Goal: Task Accomplishment & Management: Use online tool/utility

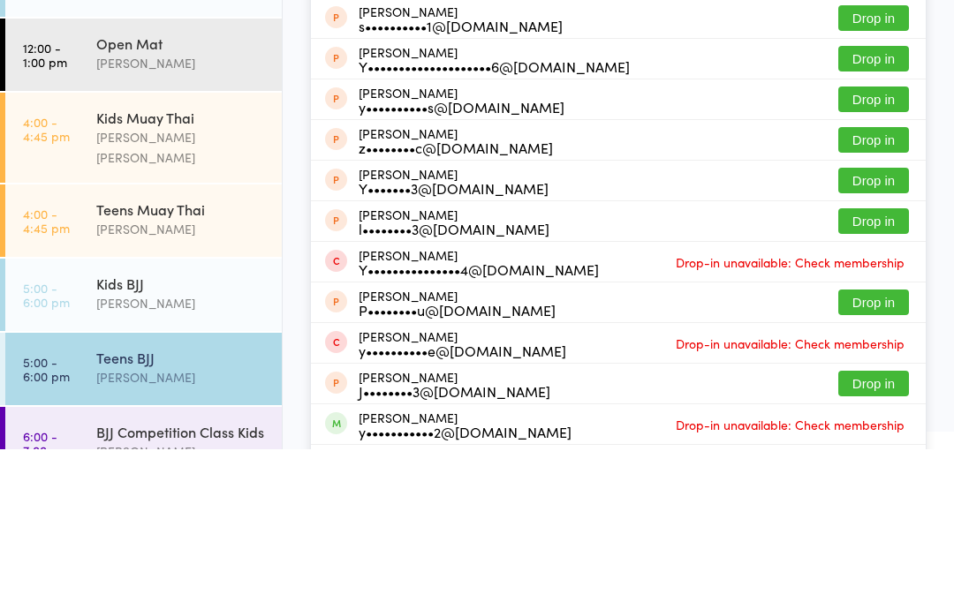
type input "[PERSON_NAME]"
click at [876, 55] on button "Drop in" at bounding box center [873, 56] width 71 height 26
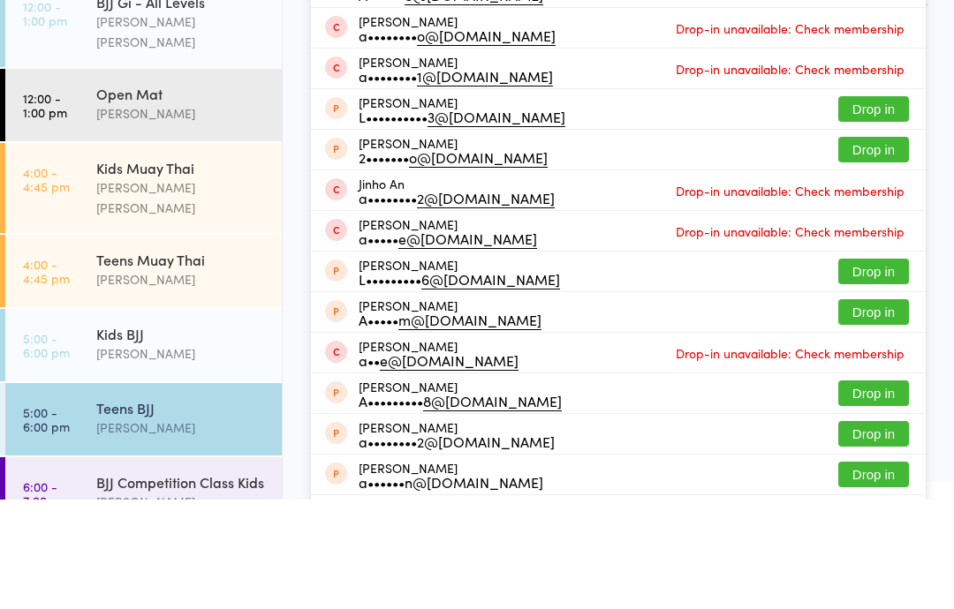
type input "[PERSON_NAME]"
click at [868, 69] on button "Drop in" at bounding box center [873, 56] width 71 height 26
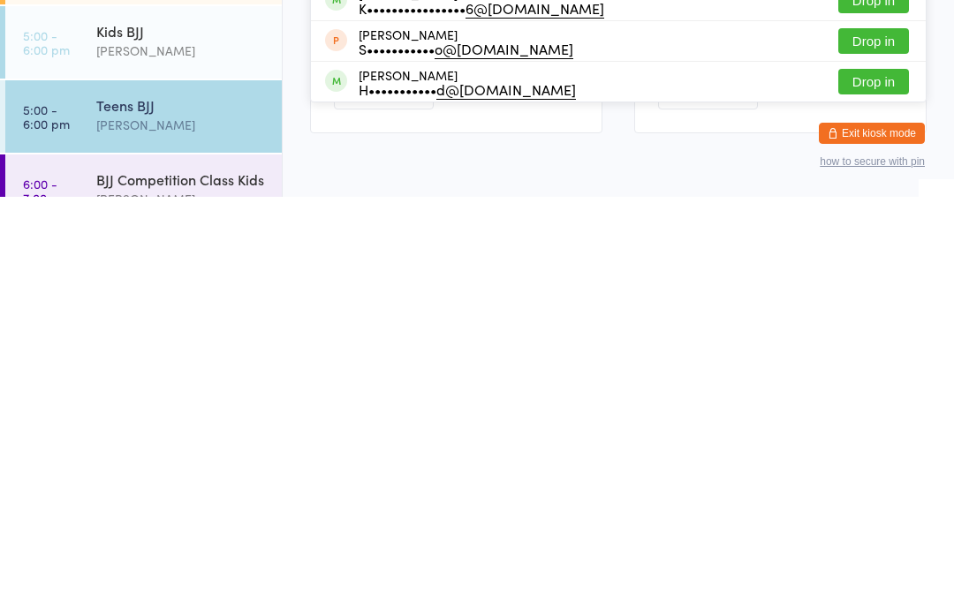
scroll to position [292, 0]
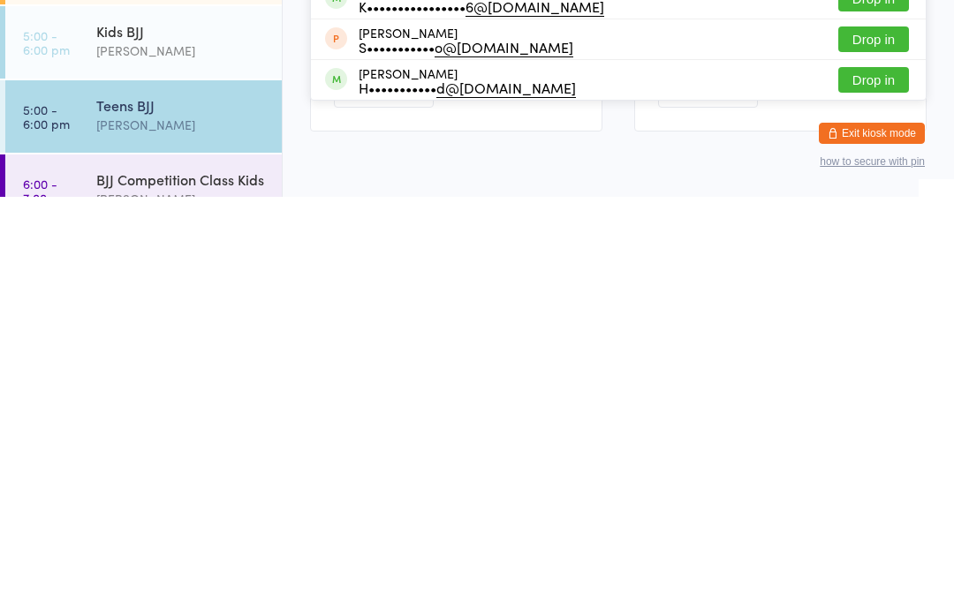
type input "[PERSON_NAME]"
click at [883, 439] on button "Drop in" at bounding box center [873, 452] width 71 height 26
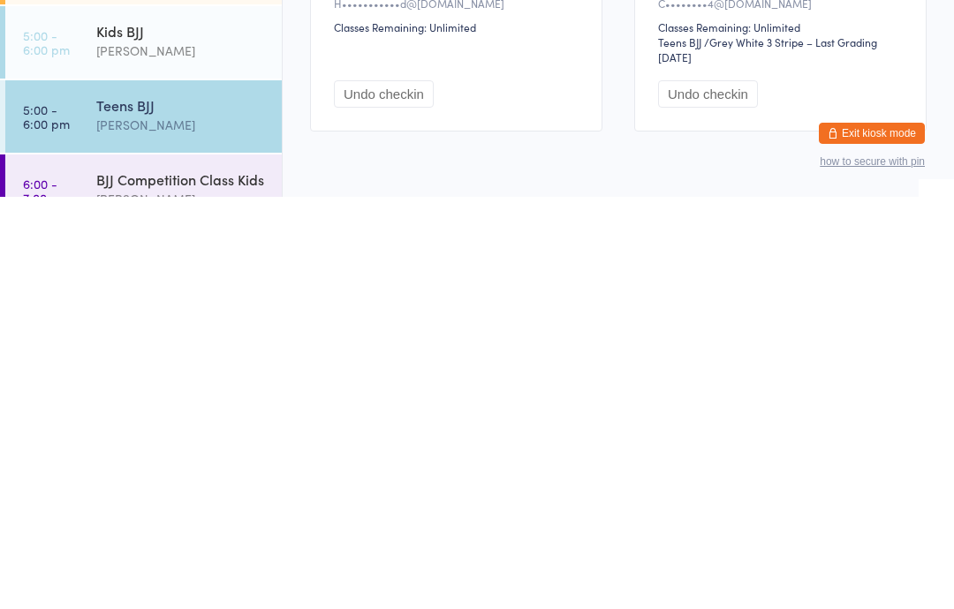
scroll to position [379, 0]
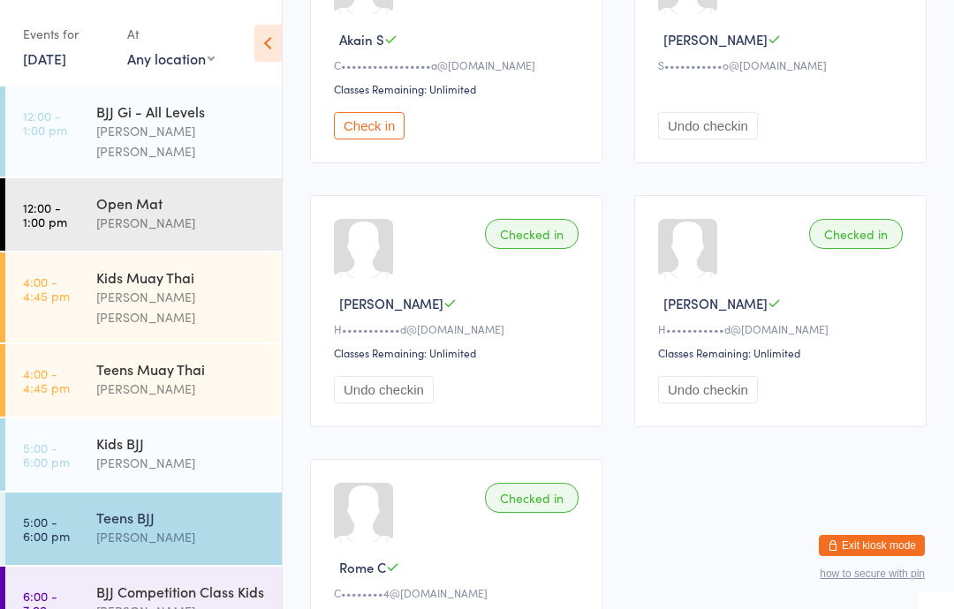
click at [144, 453] on div "[PERSON_NAME]" at bounding box center [181, 463] width 170 height 20
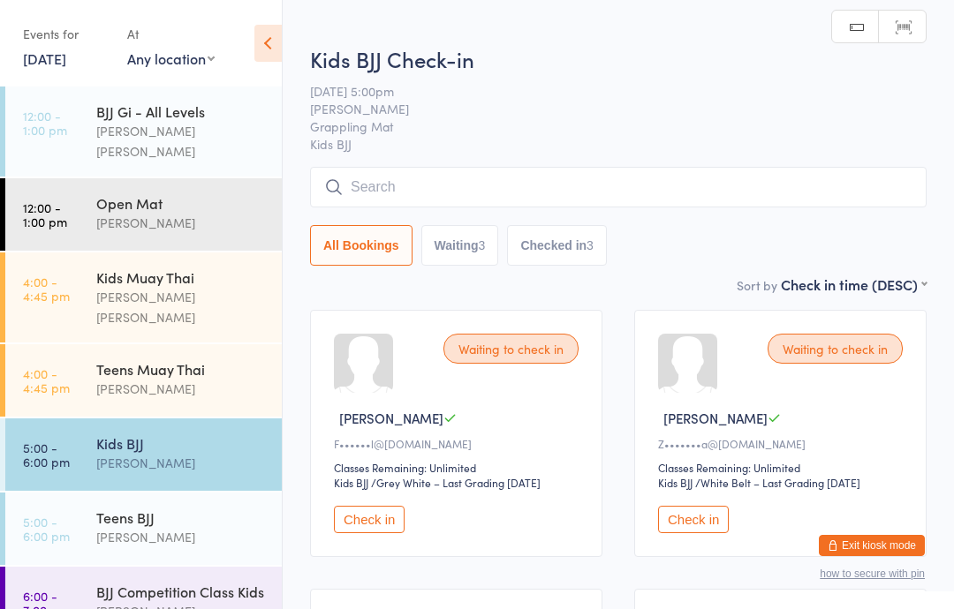
click at [437, 189] on input "search" at bounding box center [618, 187] width 616 height 41
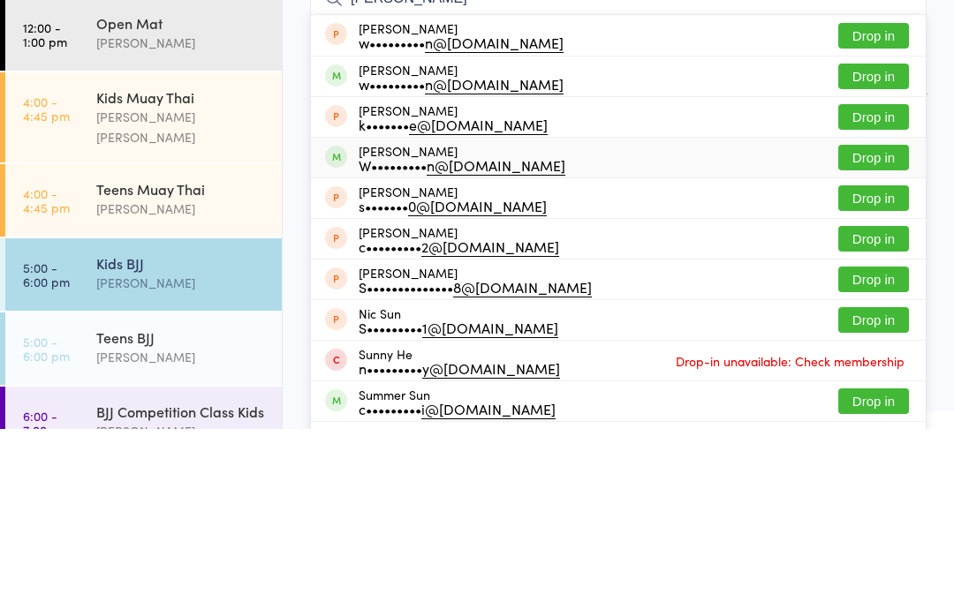
type input "[PERSON_NAME]"
click at [382, 324] on div "[PERSON_NAME] W••••••••• n@[DOMAIN_NAME]" at bounding box center [461, 338] width 207 height 28
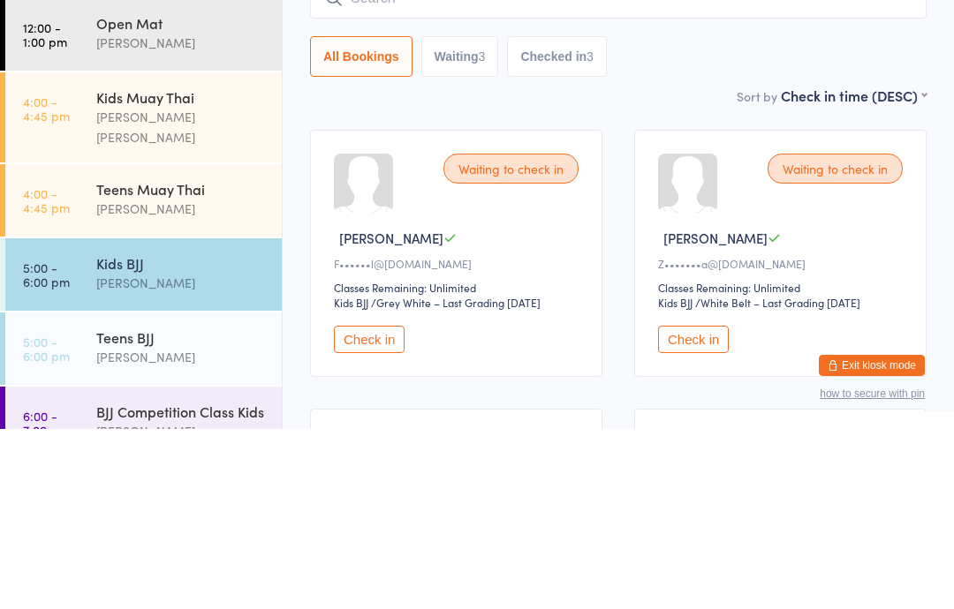
scroll to position [180, 0]
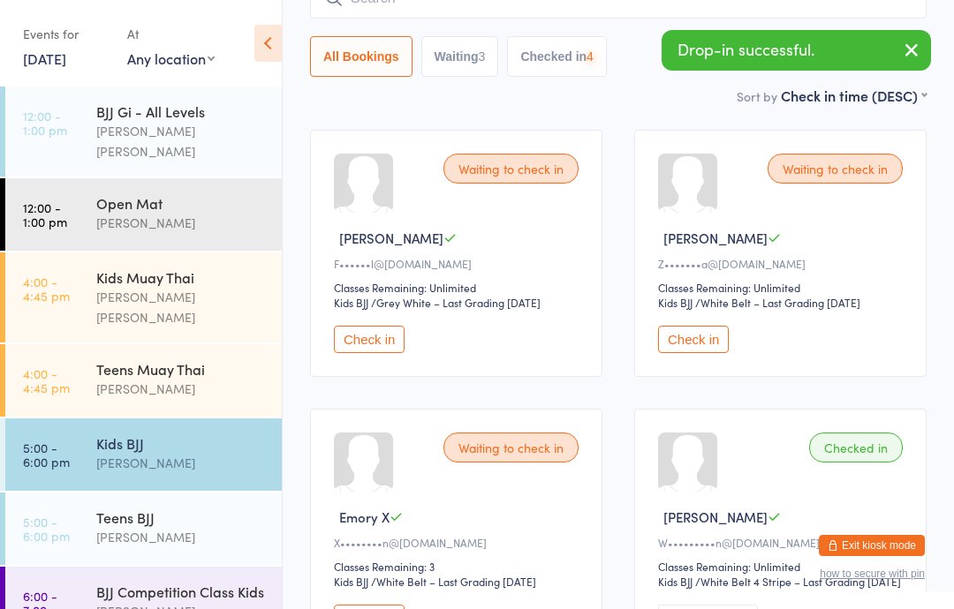
click at [106, 359] on div "Teens Muay Thai" at bounding box center [181, 368] width 170 height 19
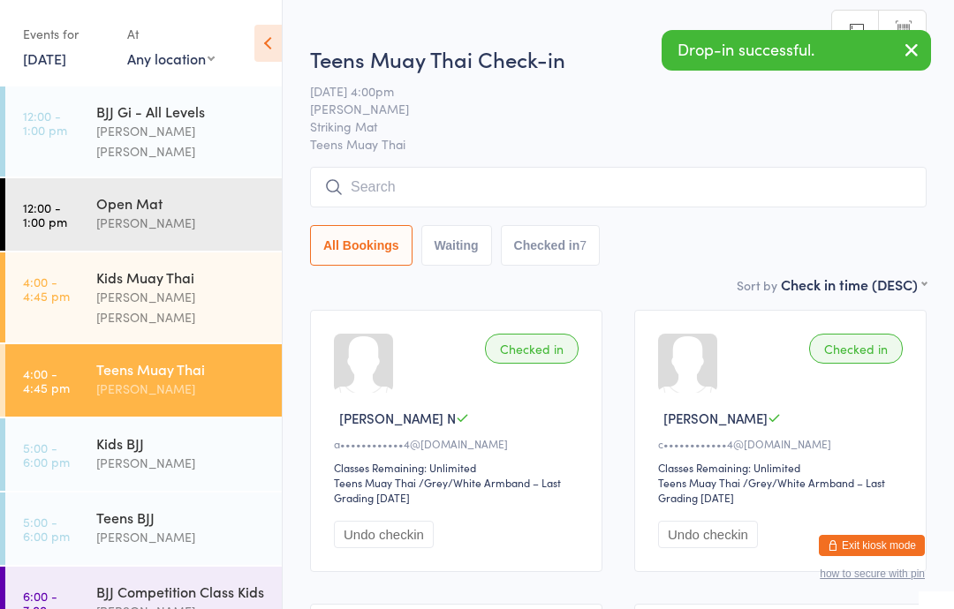
click at [86, 496] on link "5:00 - 6:00 pm Teens [PERSON_NAME]" at bounding box center [143, 529] width 276 height 72
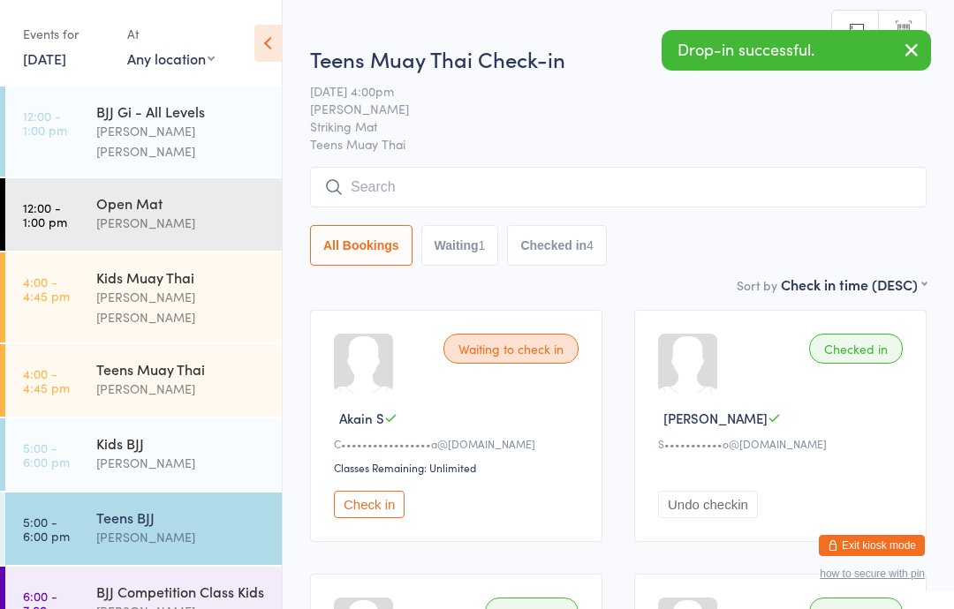
click at [441, 132] on span "Striking Mat" at bounding box center [604, 126] width 589 height 18
click at [391, 192] on input "search" at bounding box center [618, 187] width 616 height 41
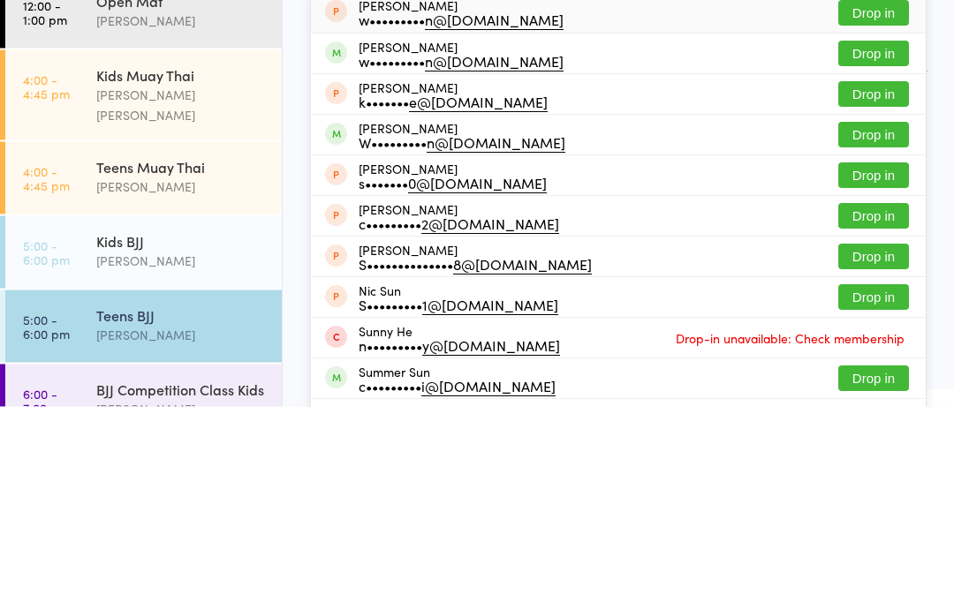
scroll to position [203, 0]
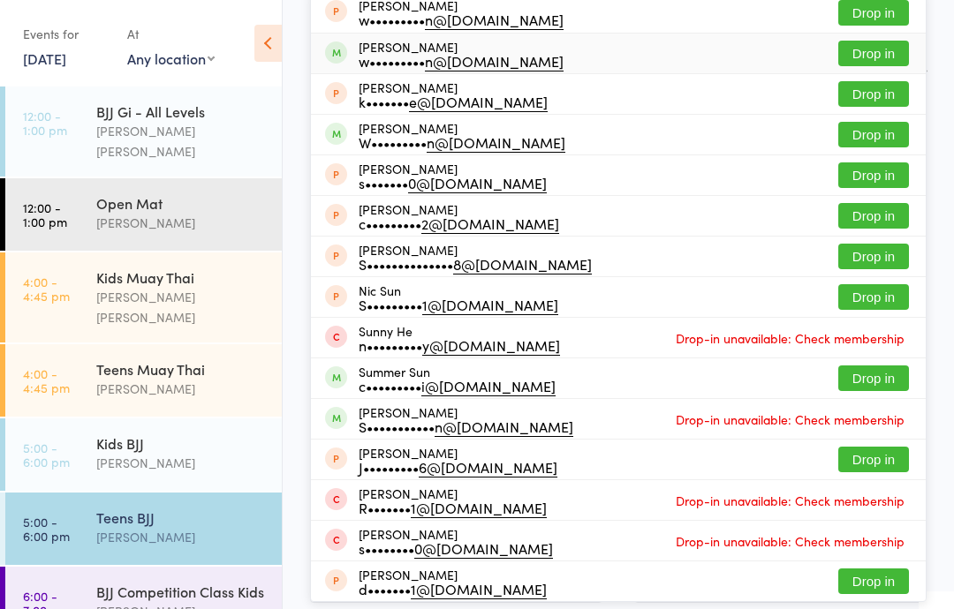
type input "[PERSON_NAME]"
click at [381, 56] on div "w••••••••• n@[DOMAIN_NAME]" at bounding box center [460, 61] width 205 height 14
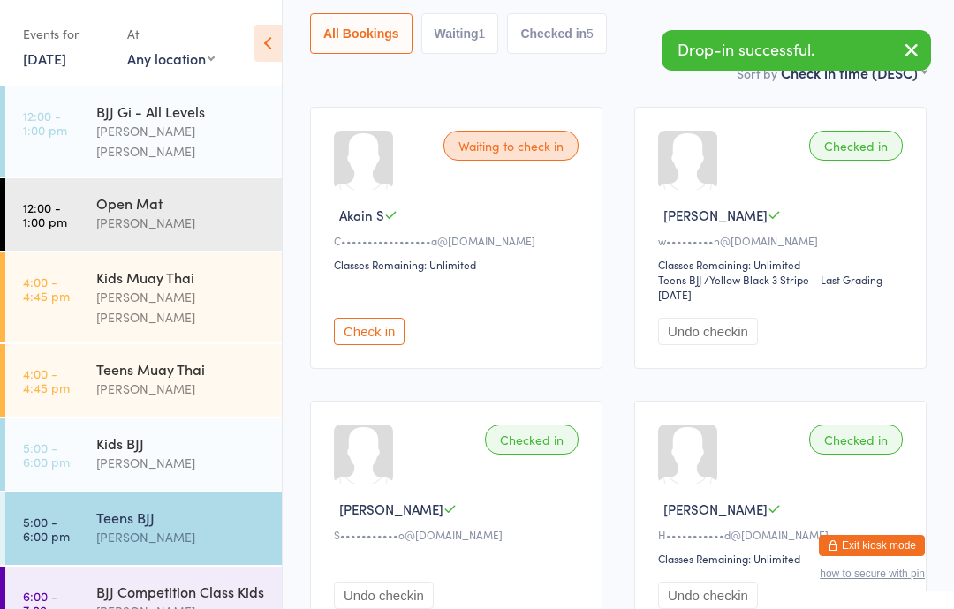
click at [87, 419] on link "5:00 - 6:00 pm Kids BJJ [PERSON_NAME]" at bounding box center [143, 455] width 276 height 72
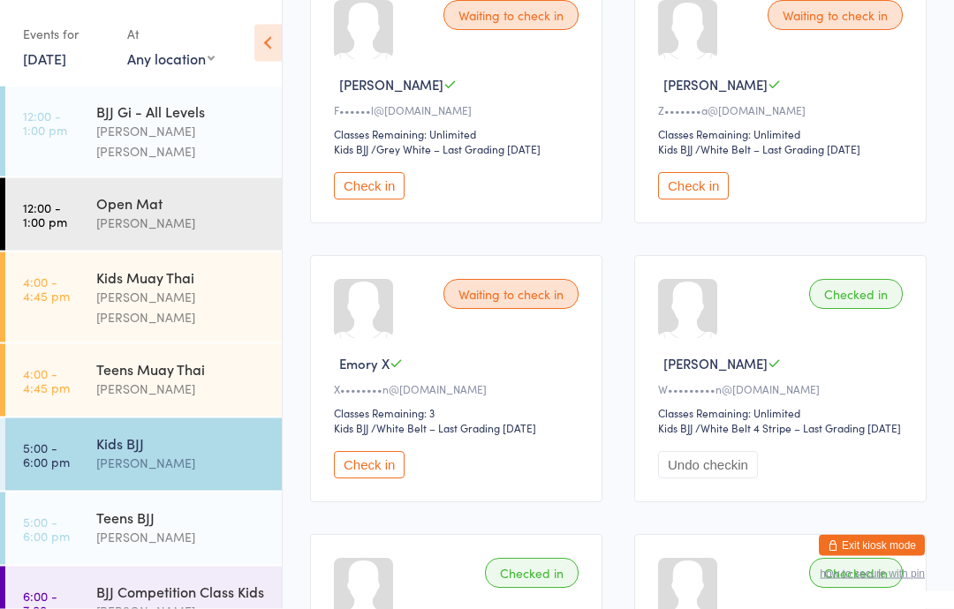
scroll to position [334, 0]
click at [127, 453] on div "[PERSON_NAME]" at bounding box center [181, 463] width 170 height 20
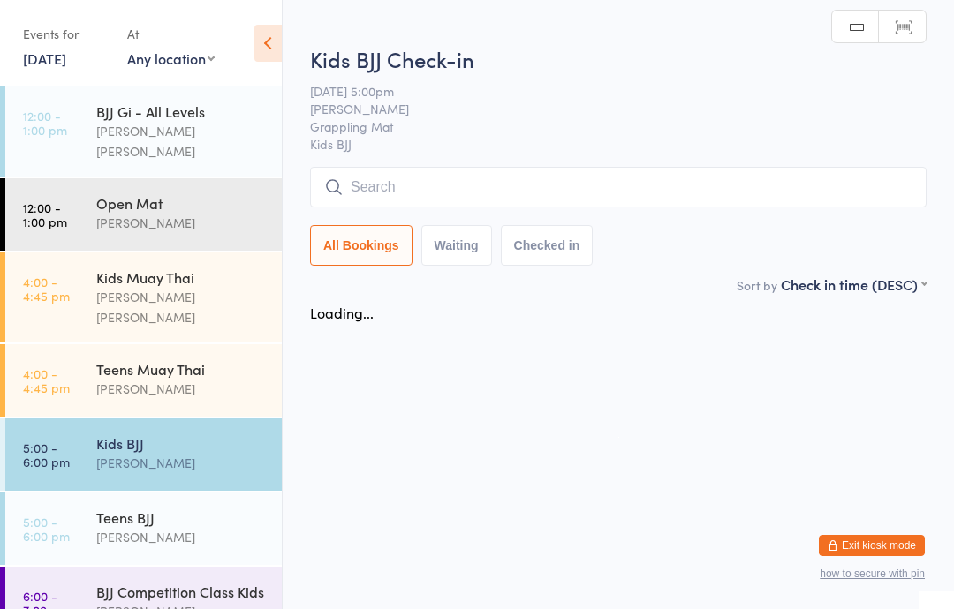
scroll to position [0, 0]
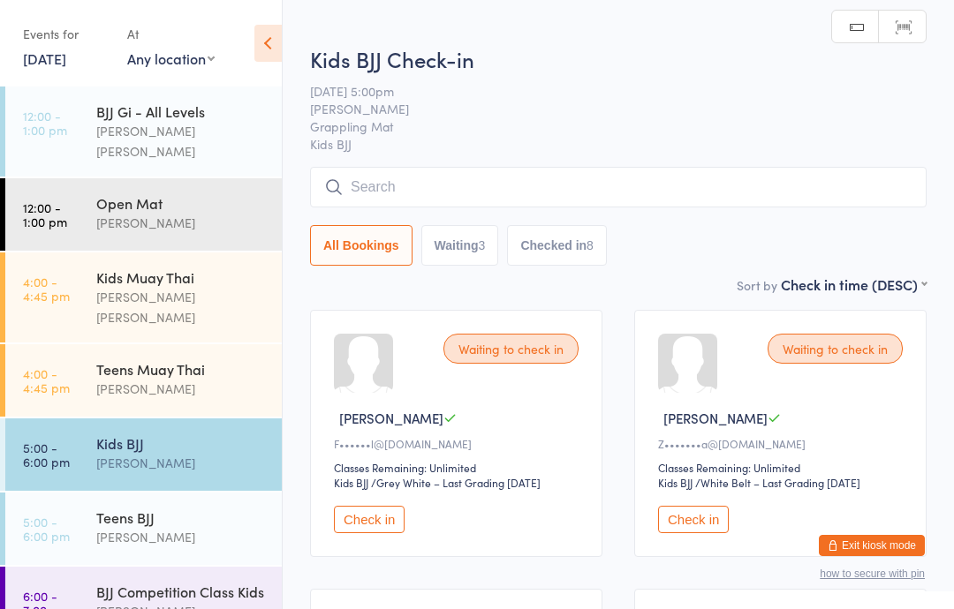
click at [762, 169] on input "search" at bounding box center [618, 187] width 616 height 41
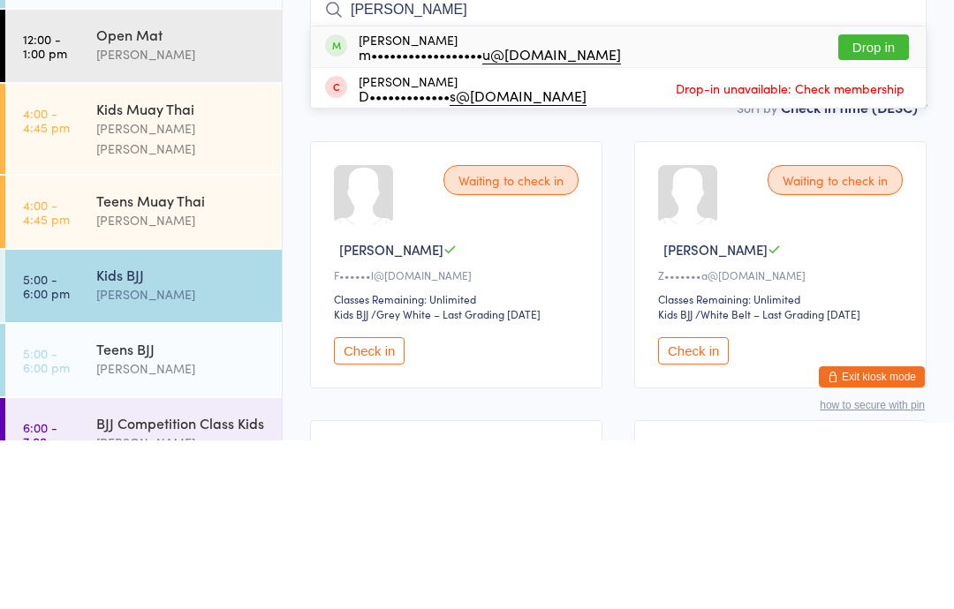
type input "[PERSON_NAME]"
click at [905, 203] on button "Drop in" at bounding box center [873, 216] width 71 height 26
